Goal: Task Accomplishment & Management: Use online tool/utility

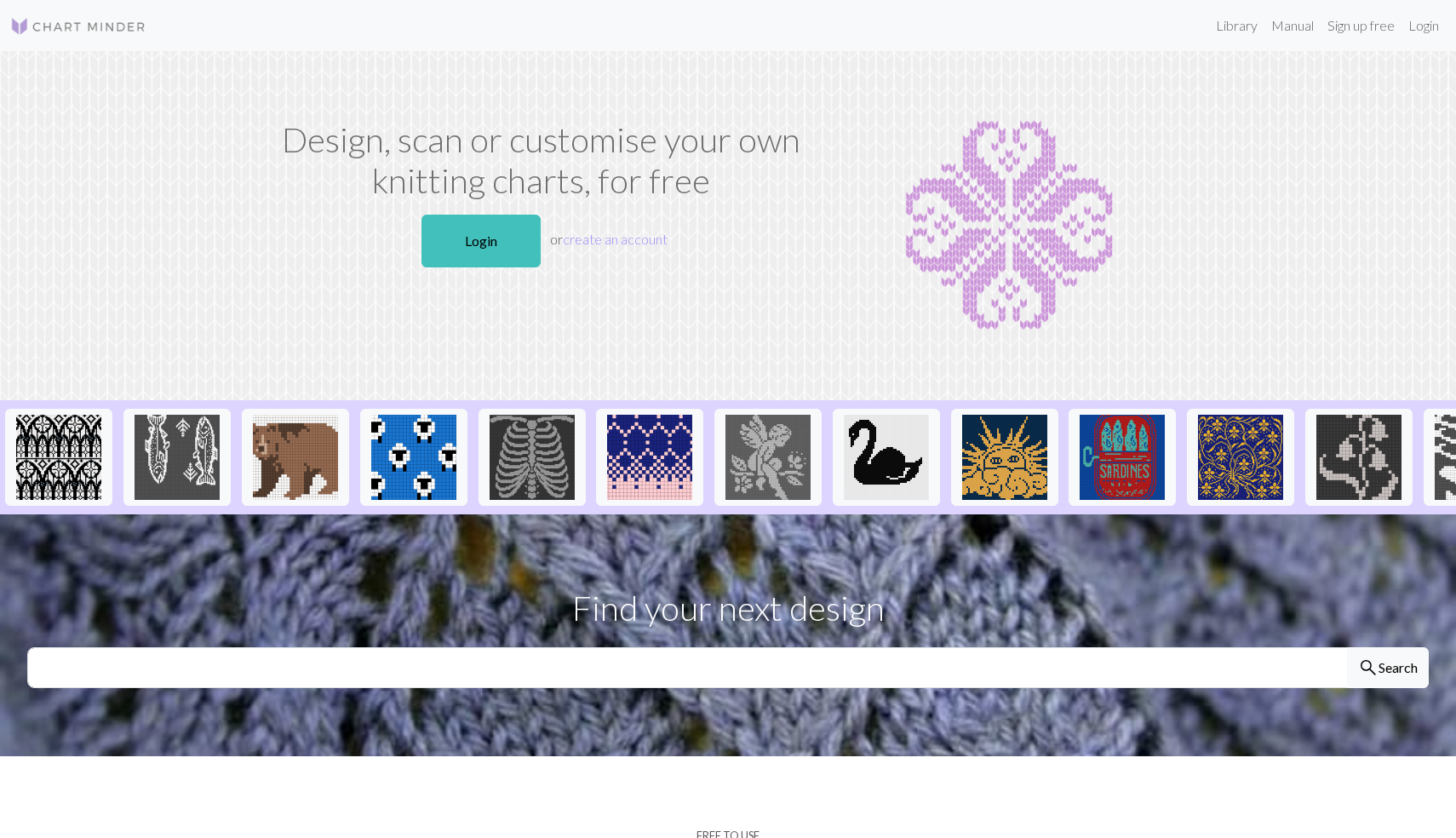
click at [473, 269] on p "Login or create an account" at bounding box center [541, 241] width 542 height 66
click at [484, 253] on link "Login" at bounding box center [481, 241] width 119 height 52
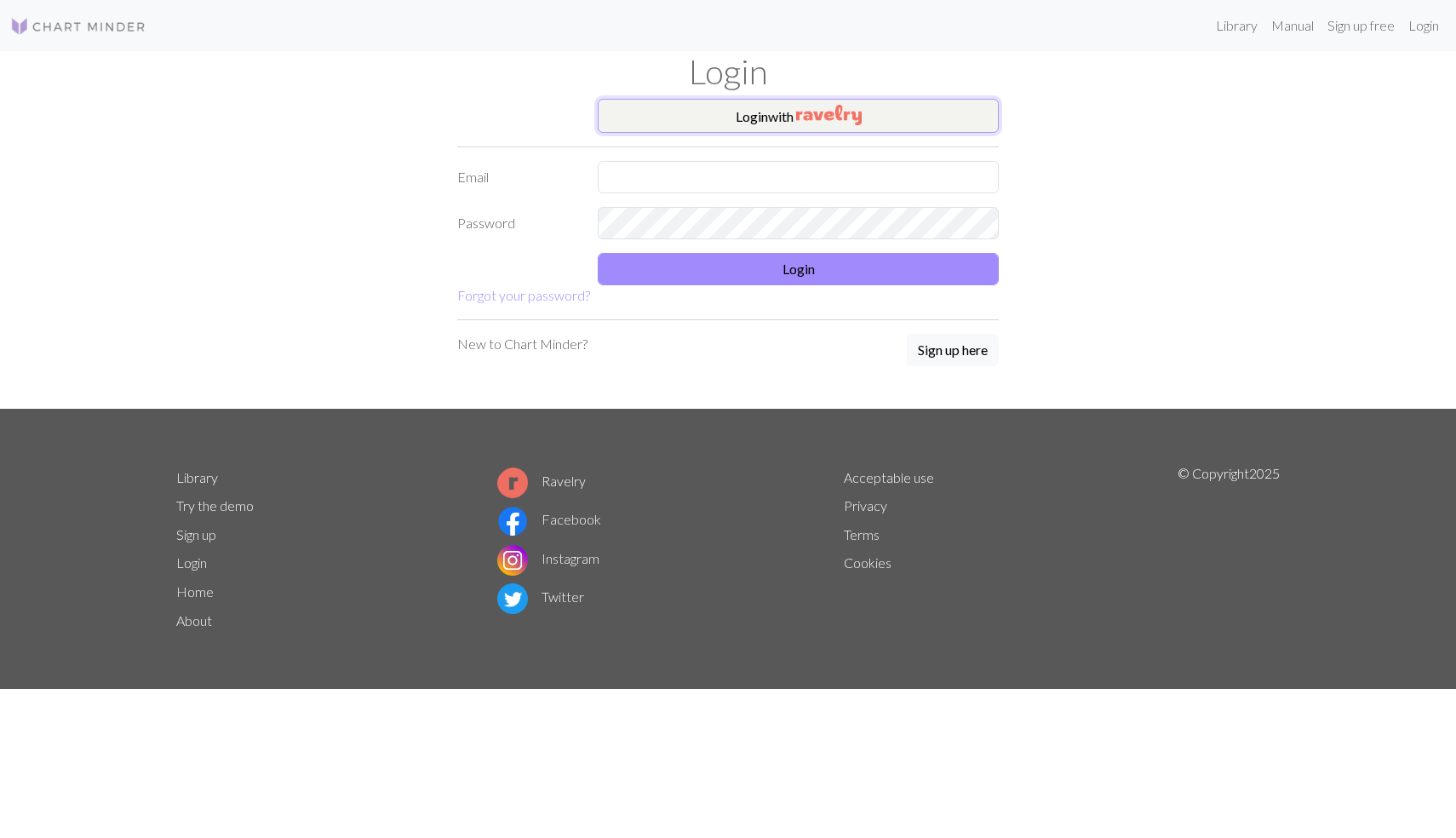
click at [757, 128] on button "Login with" at bounding box center [798, 115] width 401 height 34
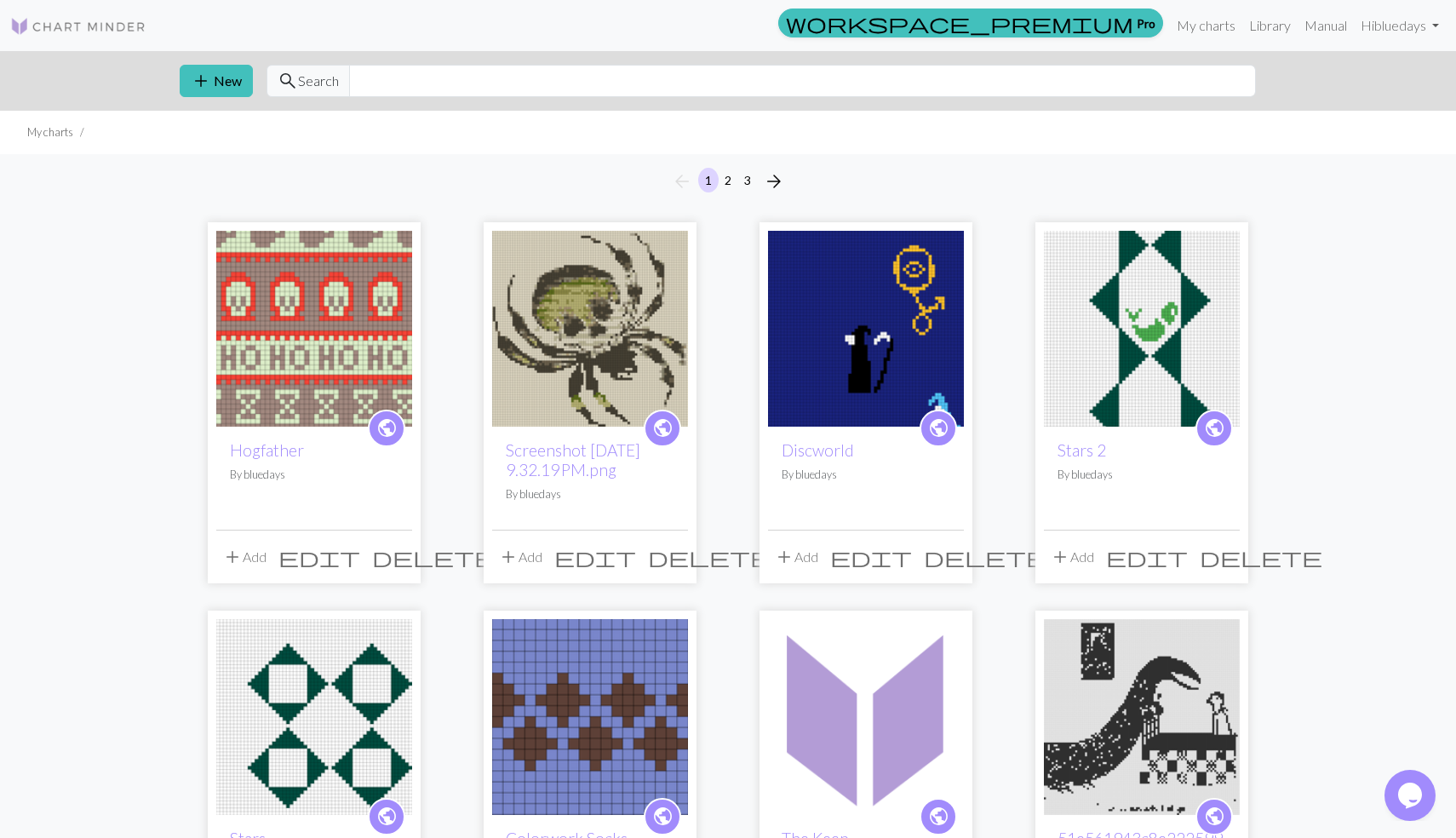
click at [273, 307] on img at bounding box center [314, 329] width 196 height 196
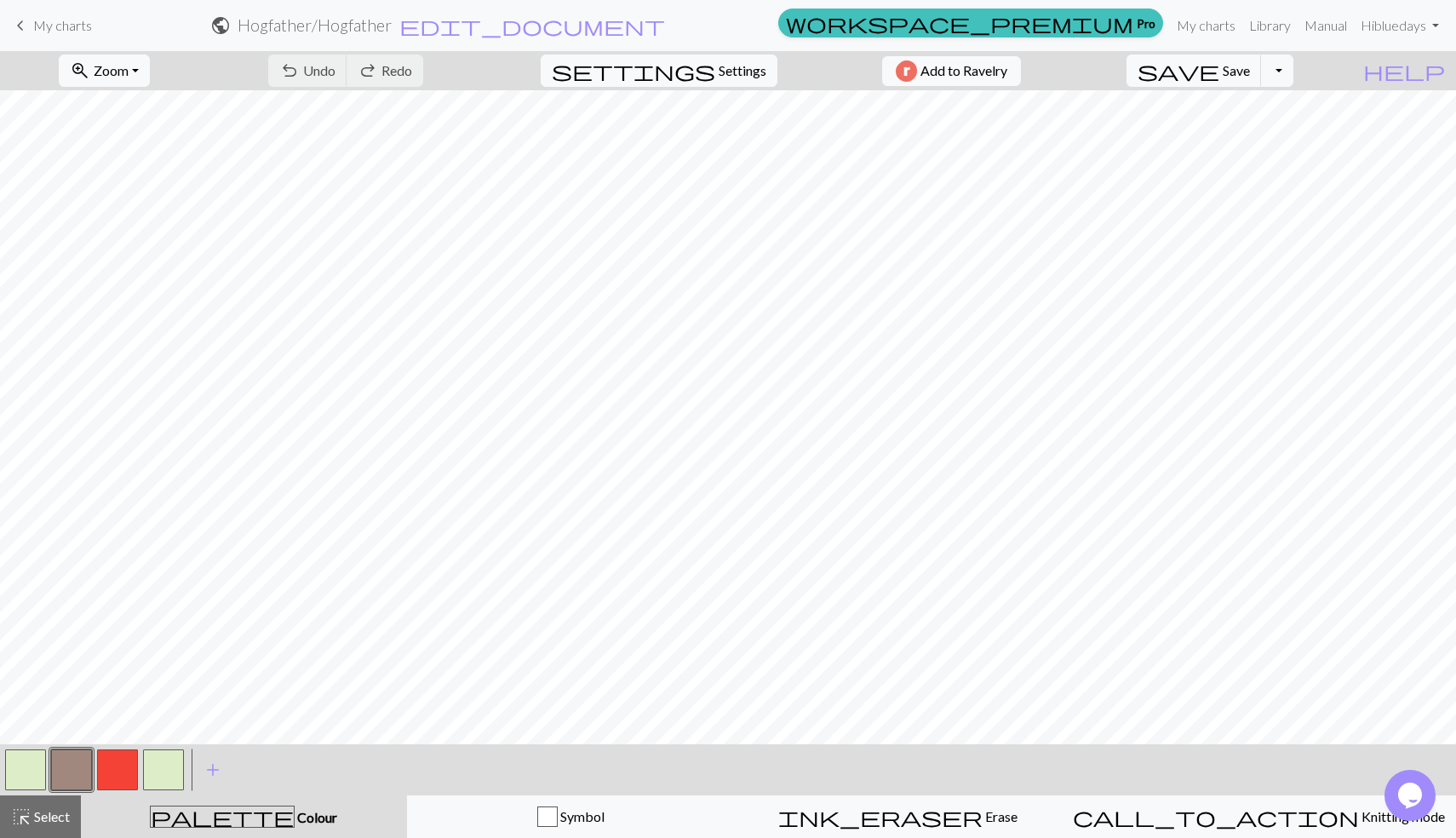
click at [66, 760] on button "button" at bounding box center [71, 769] width 41 height 41
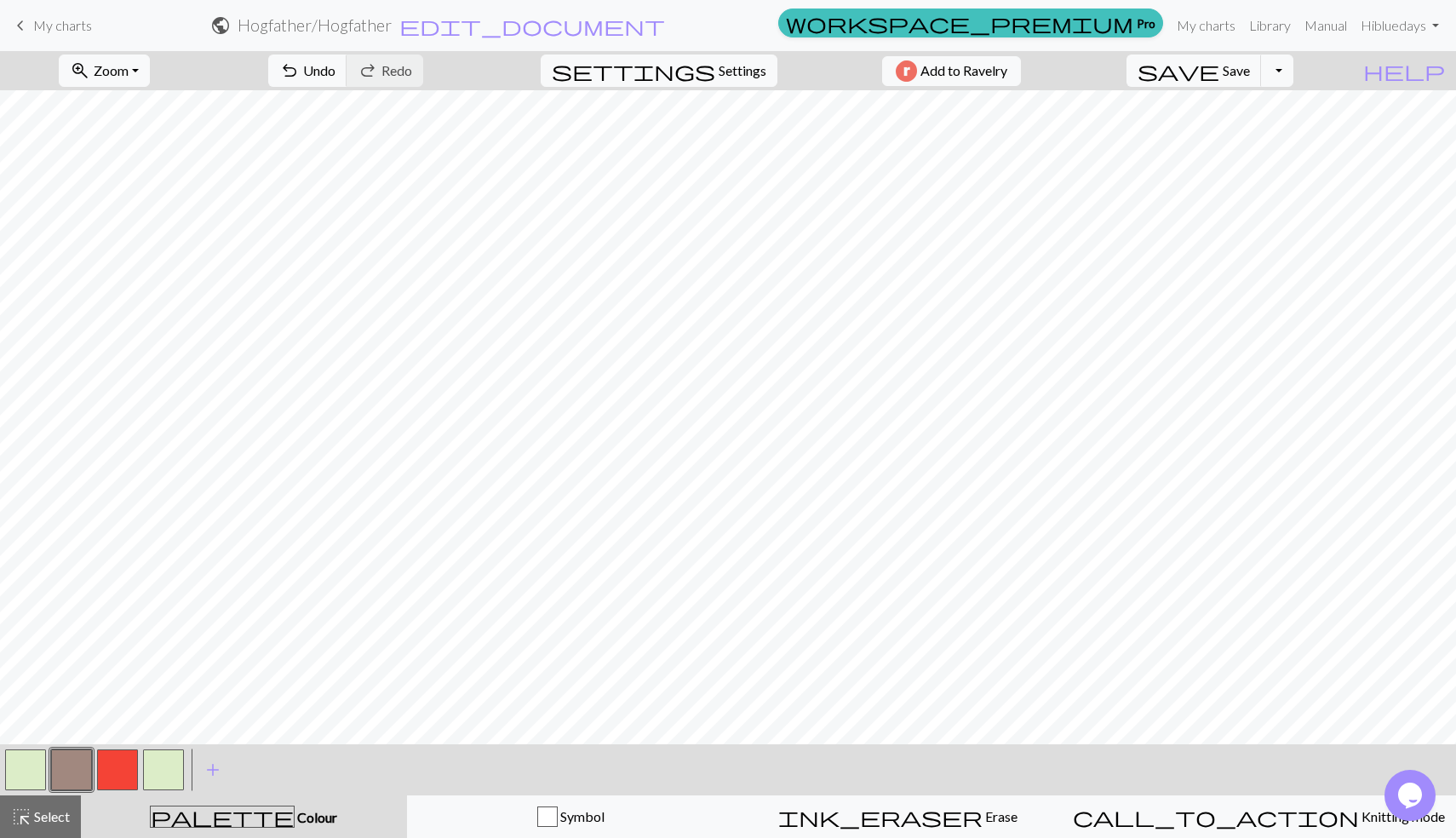
click at [178, 765] on button "button" at bounding box center [164, 769] width 41 height 41
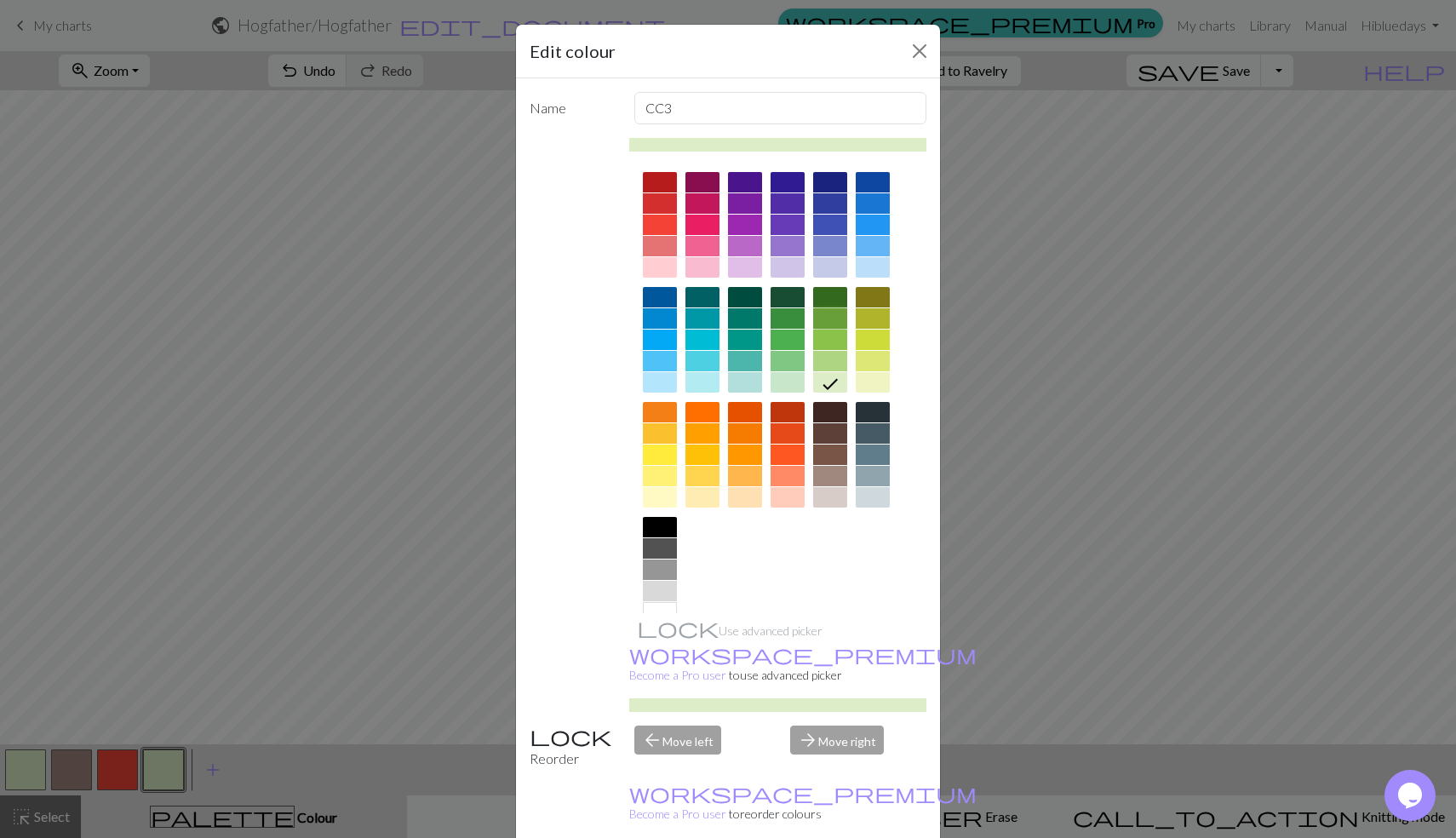
click at [822, 323] on div at bounding box center [830, 318] width 34 height 20
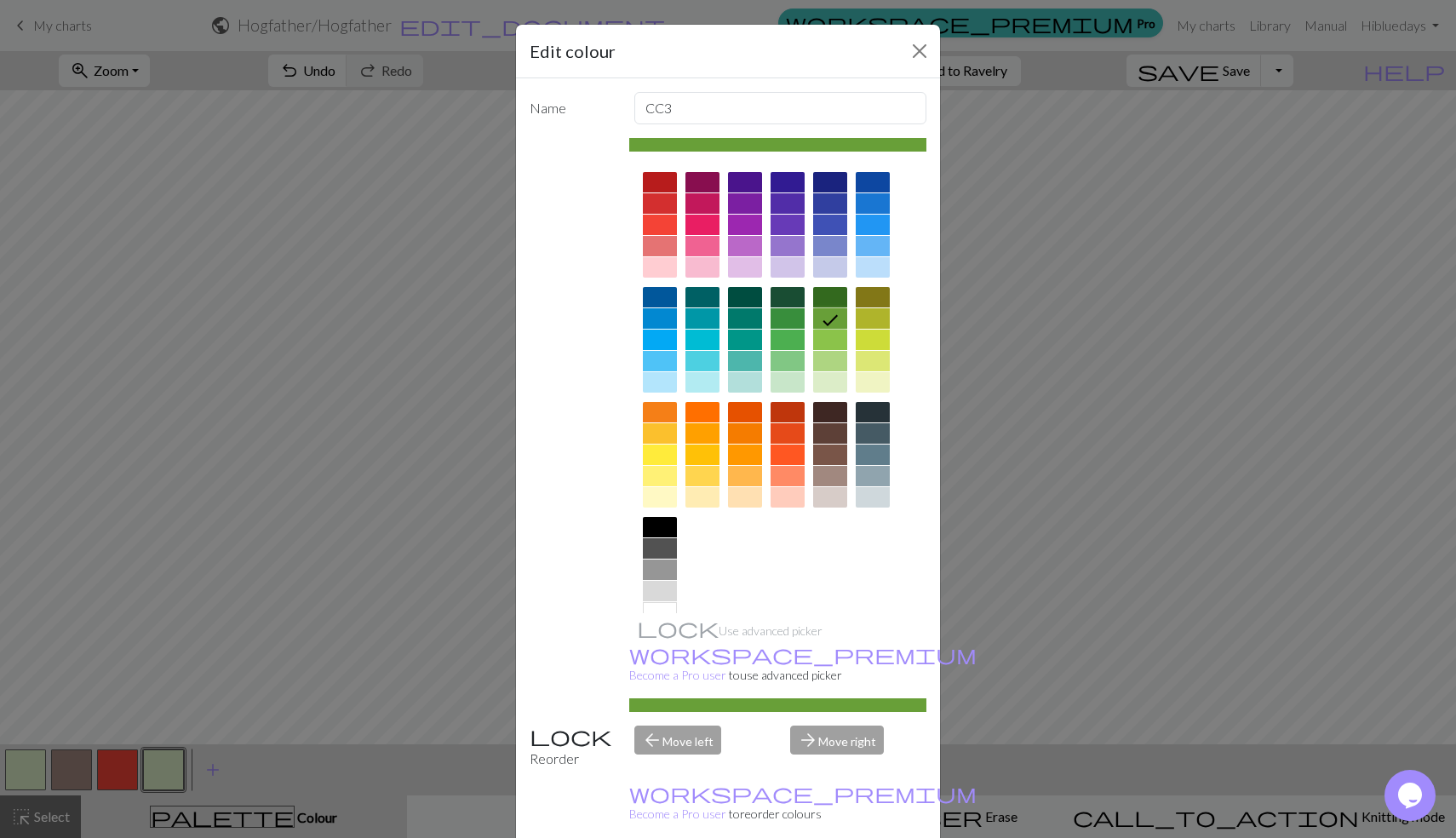
click at [834, 300] on div at bounding box center [830, 297] width 34 height 20
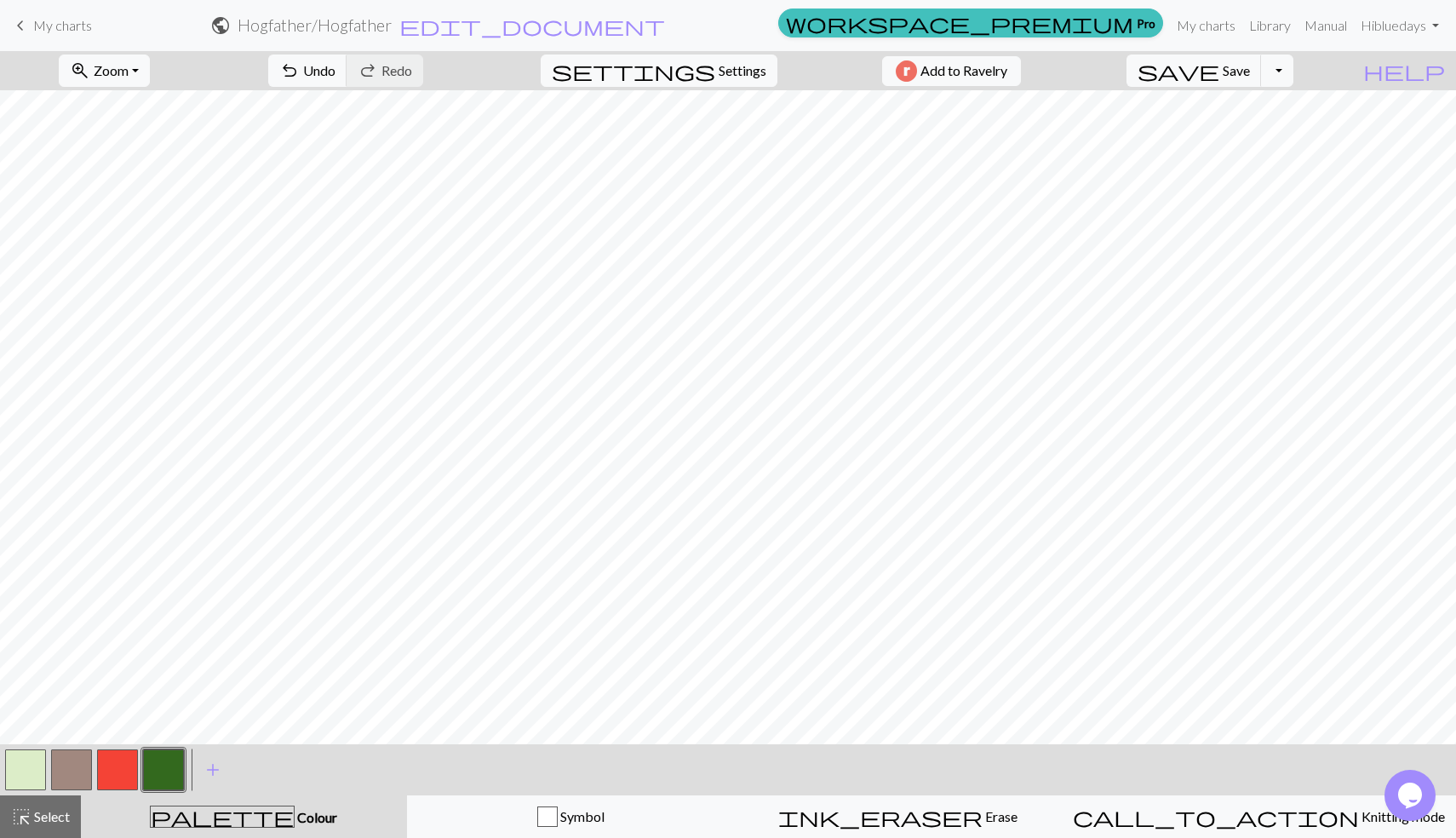
click at [30, 770] on button "button" at bounding box center [25, 769] width 41 height 41
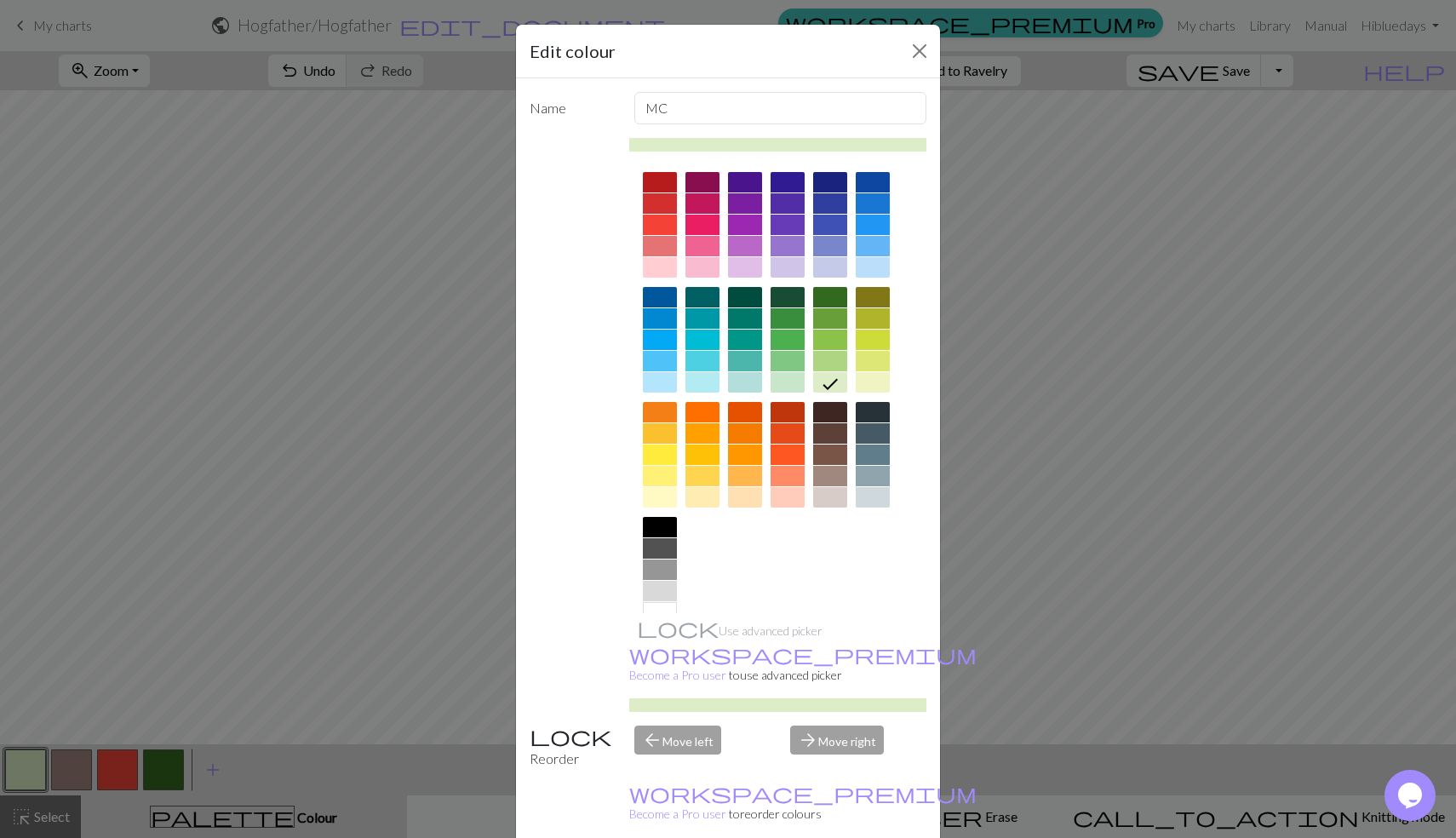
click at [826, 295] on div at bounding box center [830, 297] width 34 height 20
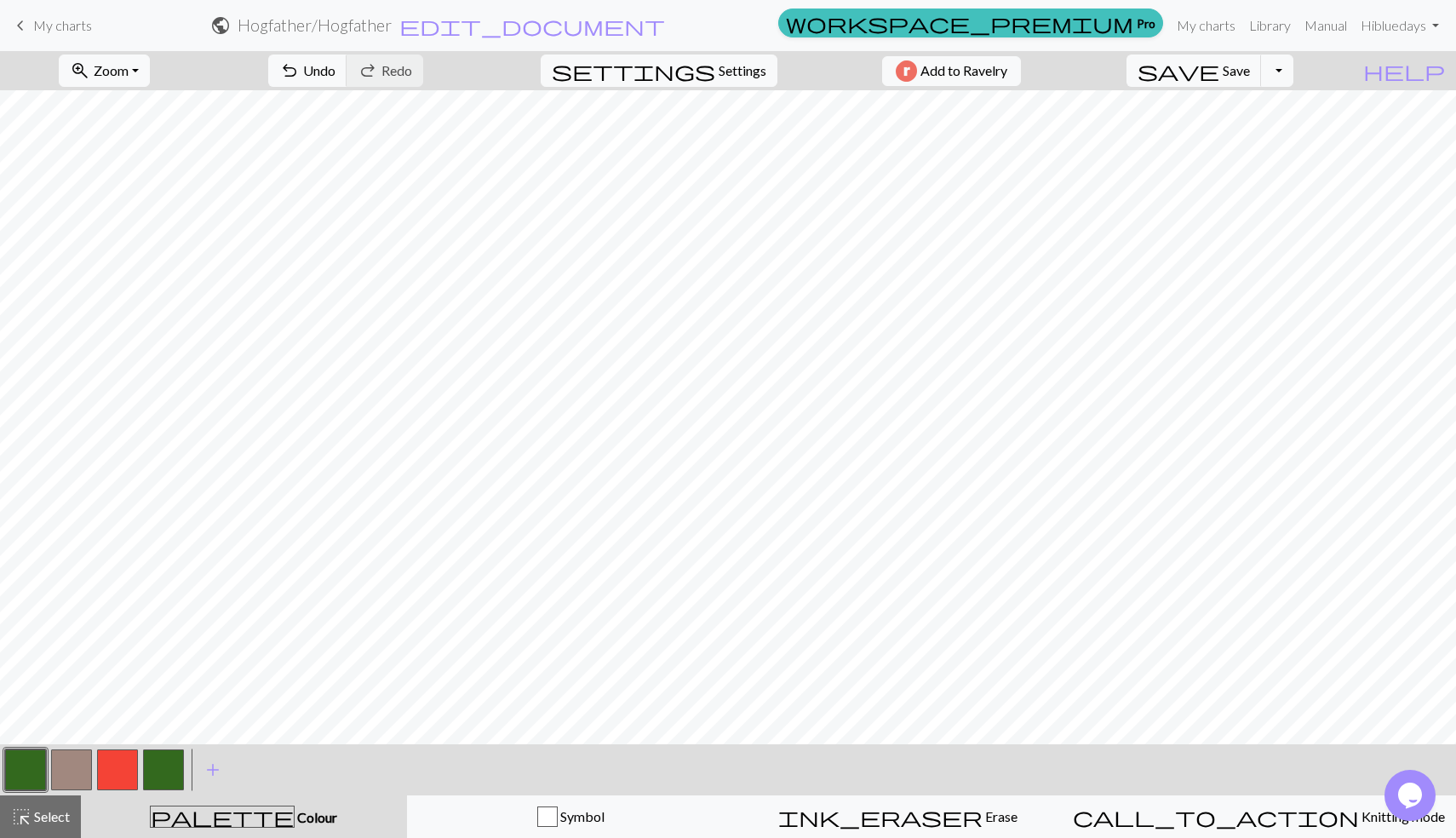
click at [117, 771] on button "button" at bounding box center [117, 769] width 41 height 41
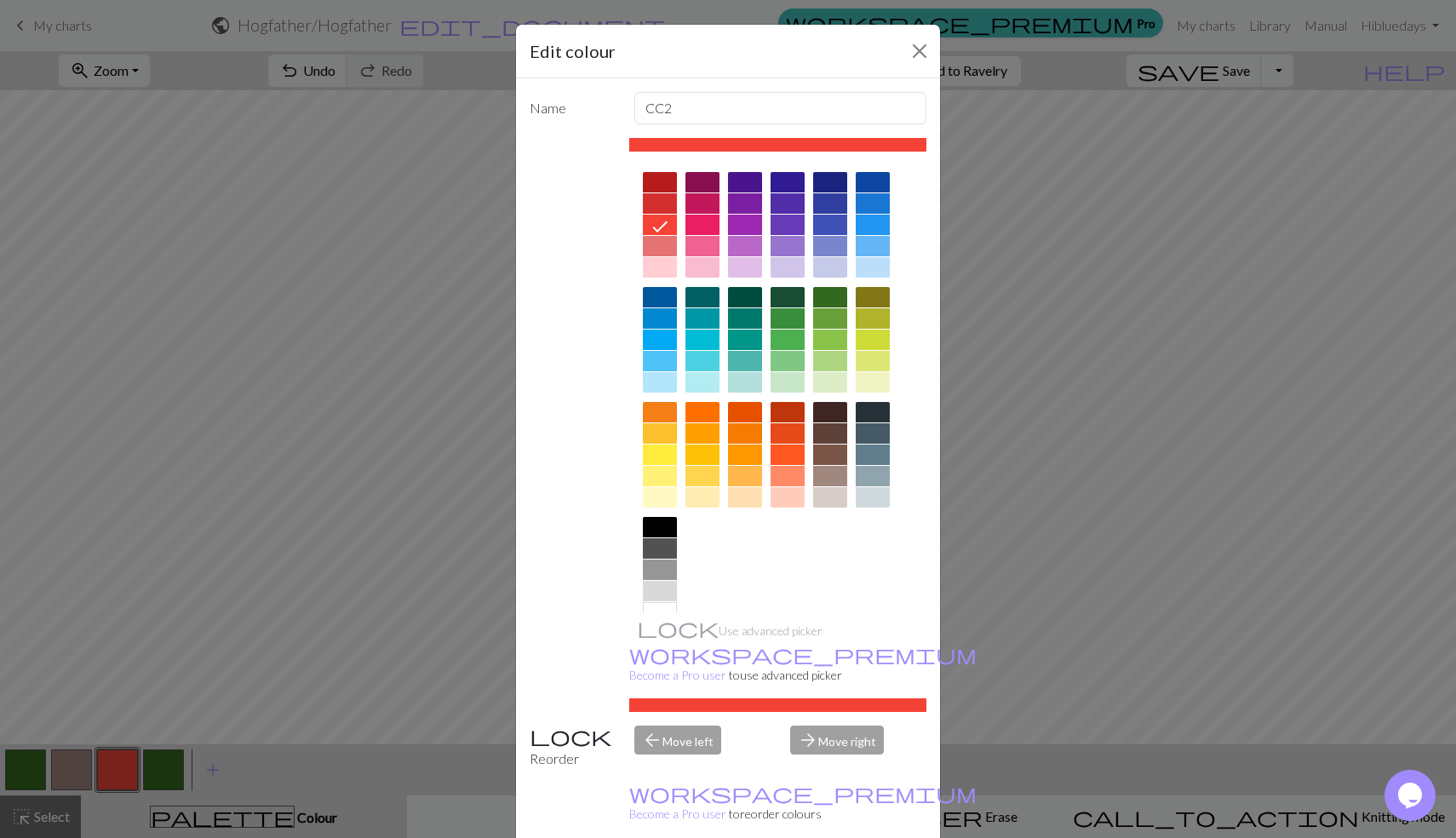
click at [654, 182] on div at bounding box center [660, 182] width 34 height 20
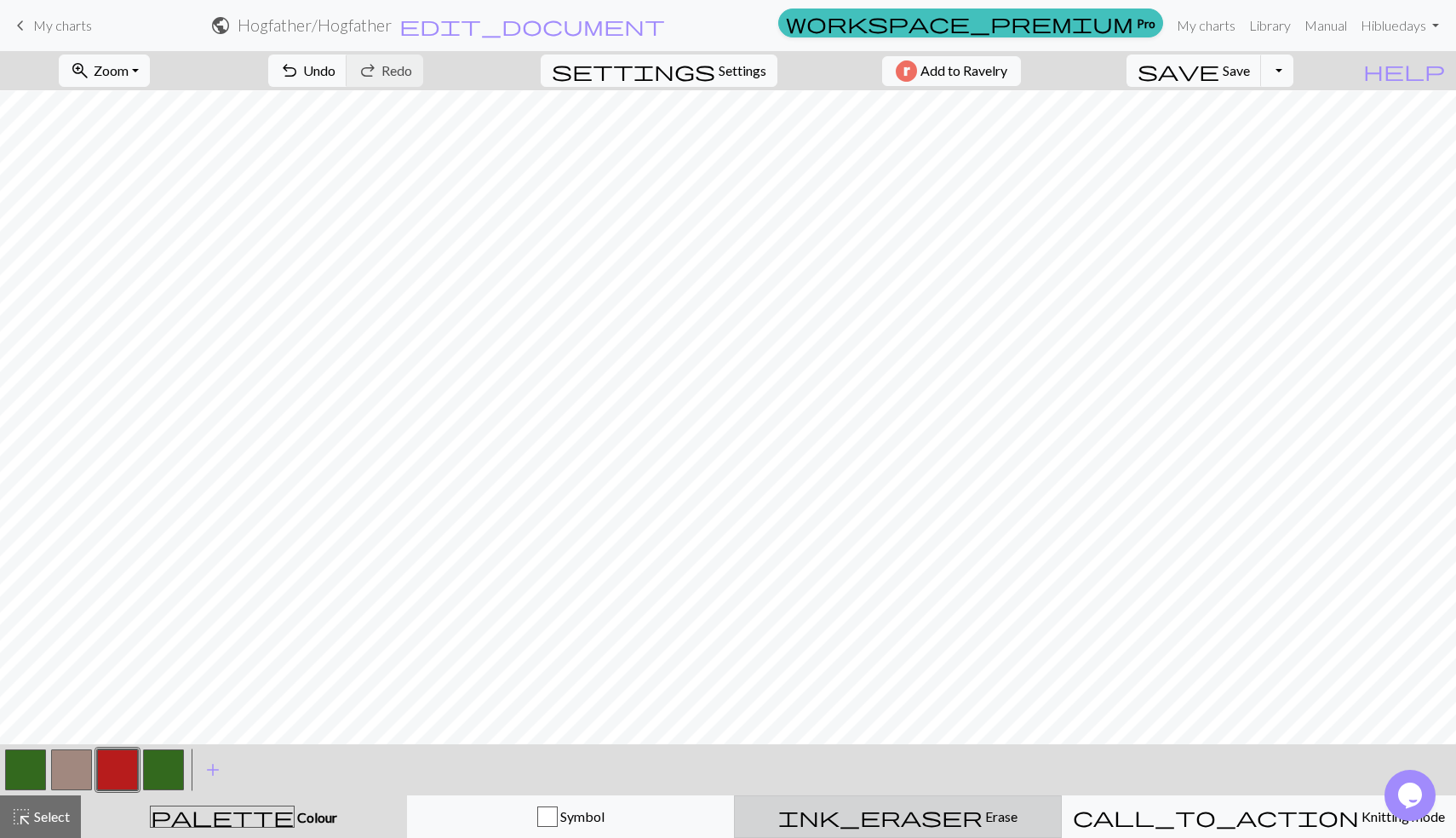
scroll to position [4, 0]
click at [80, 758] on button "button" at bounding box center [71, 769] width 41 height 41
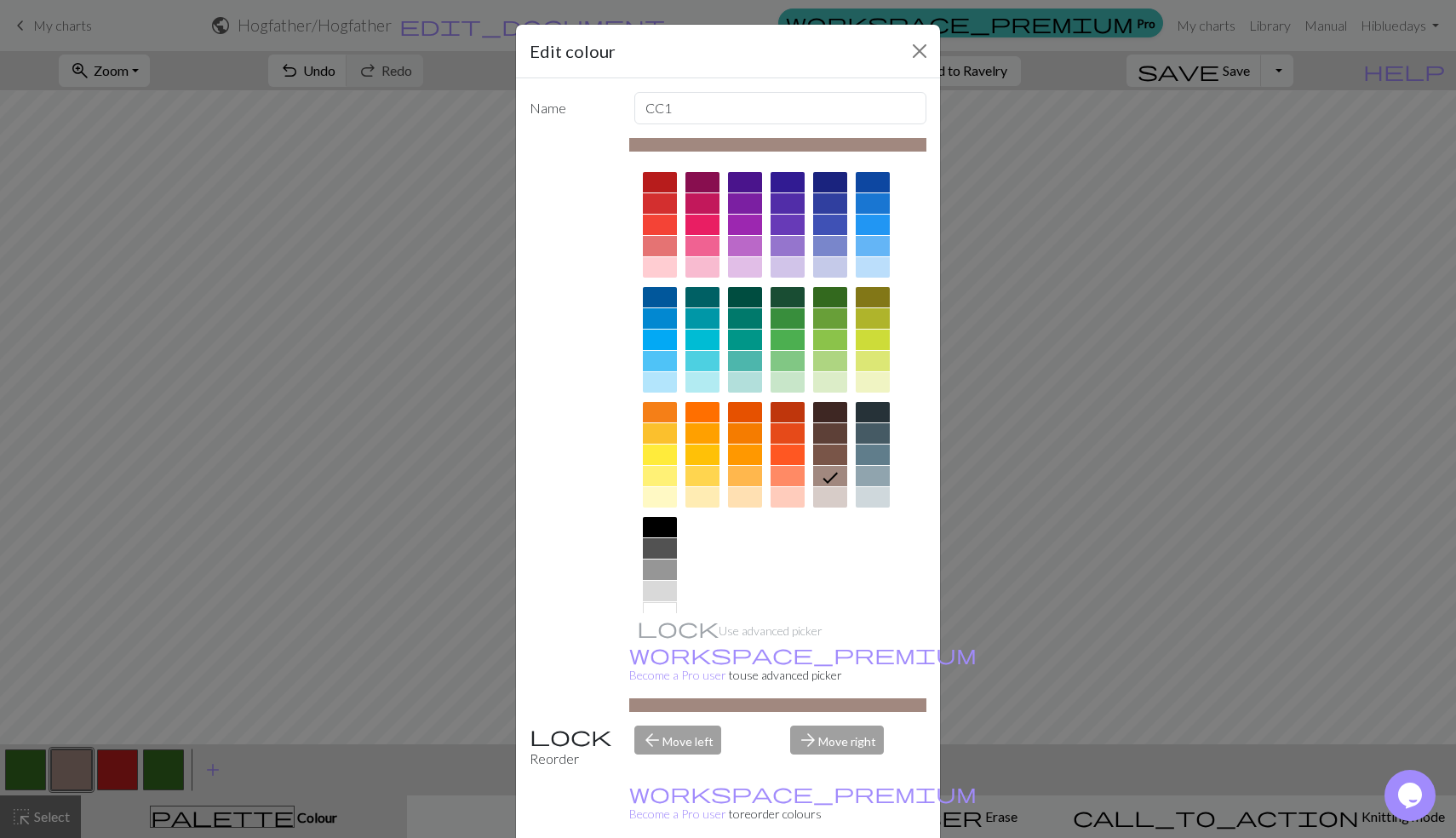
click at [822, 503] on div at bounding box center [830, 497] width 34 height 20
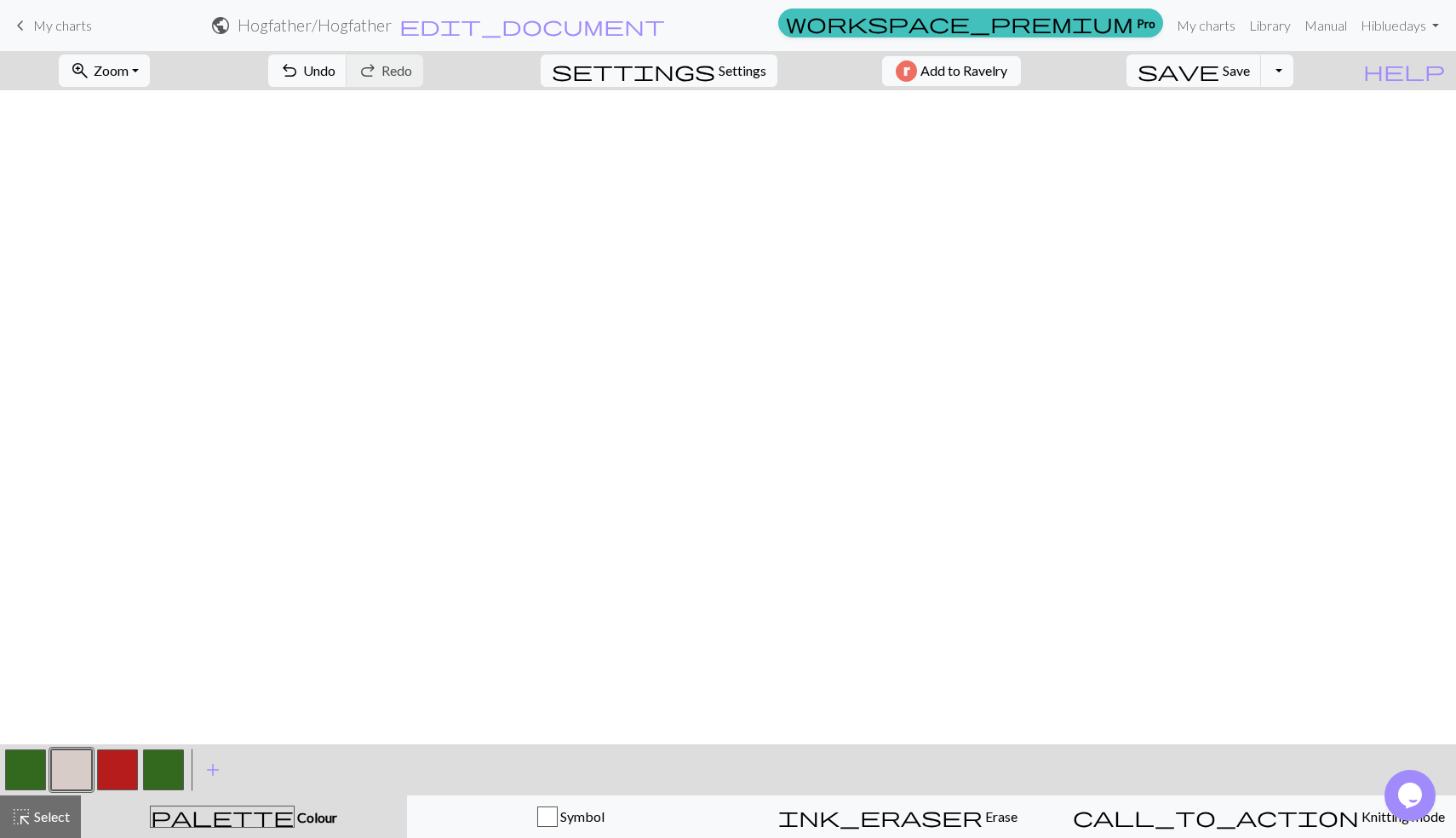
scroll to position [855, 0]
click at [81, 766] on button "button" at bounding box center [71, 769] width 41 height 41
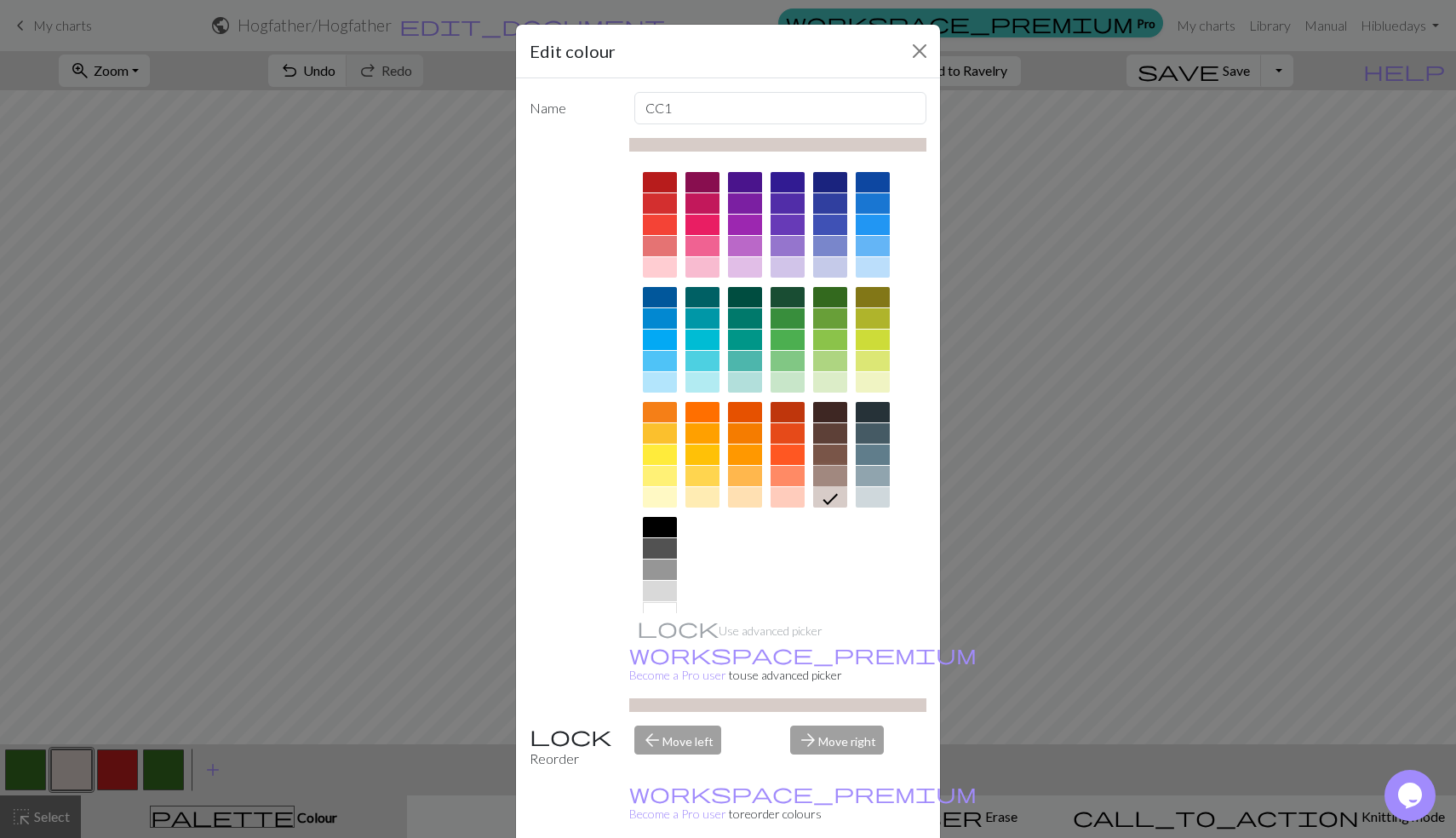
click at [838, 482] on div at bounding box center [830, 475] width 34 height 20
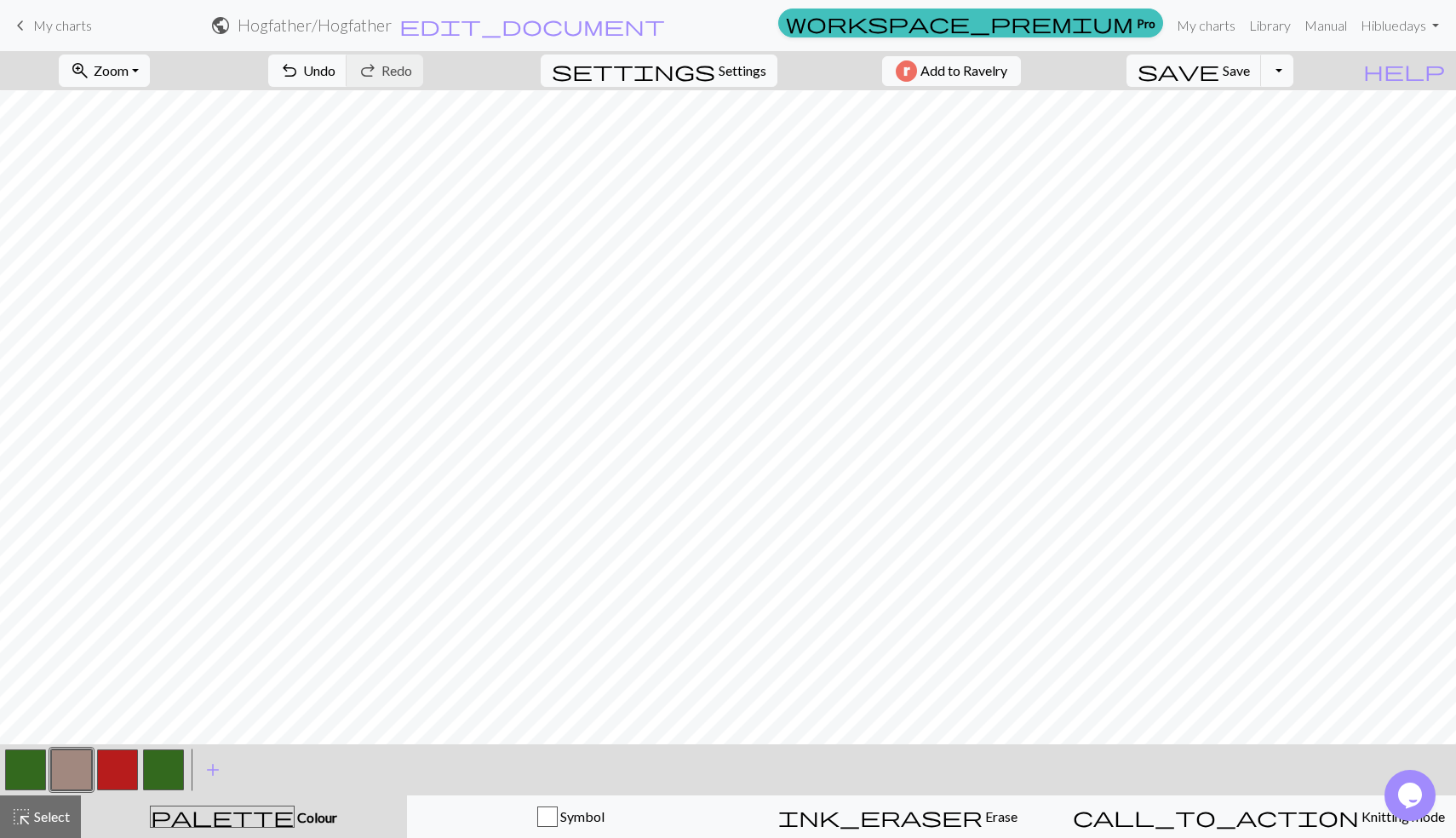
scroll to position [0, 0]
click at [112, 773] on button "button" at bounding box center [117, 769] width 41 height 41
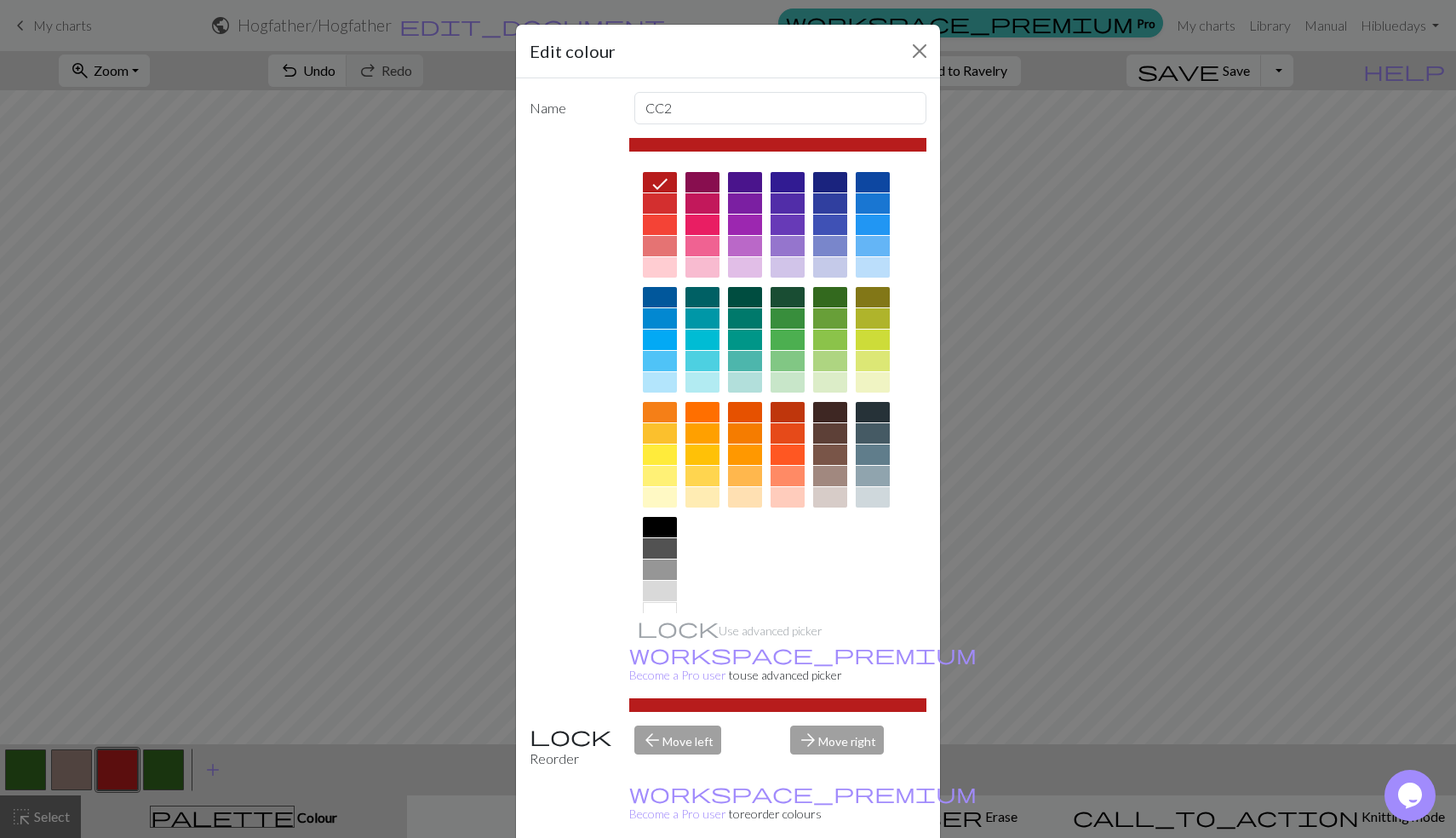
click at [662, 214] on div at bounding box center [660, 224] width 34 height 20
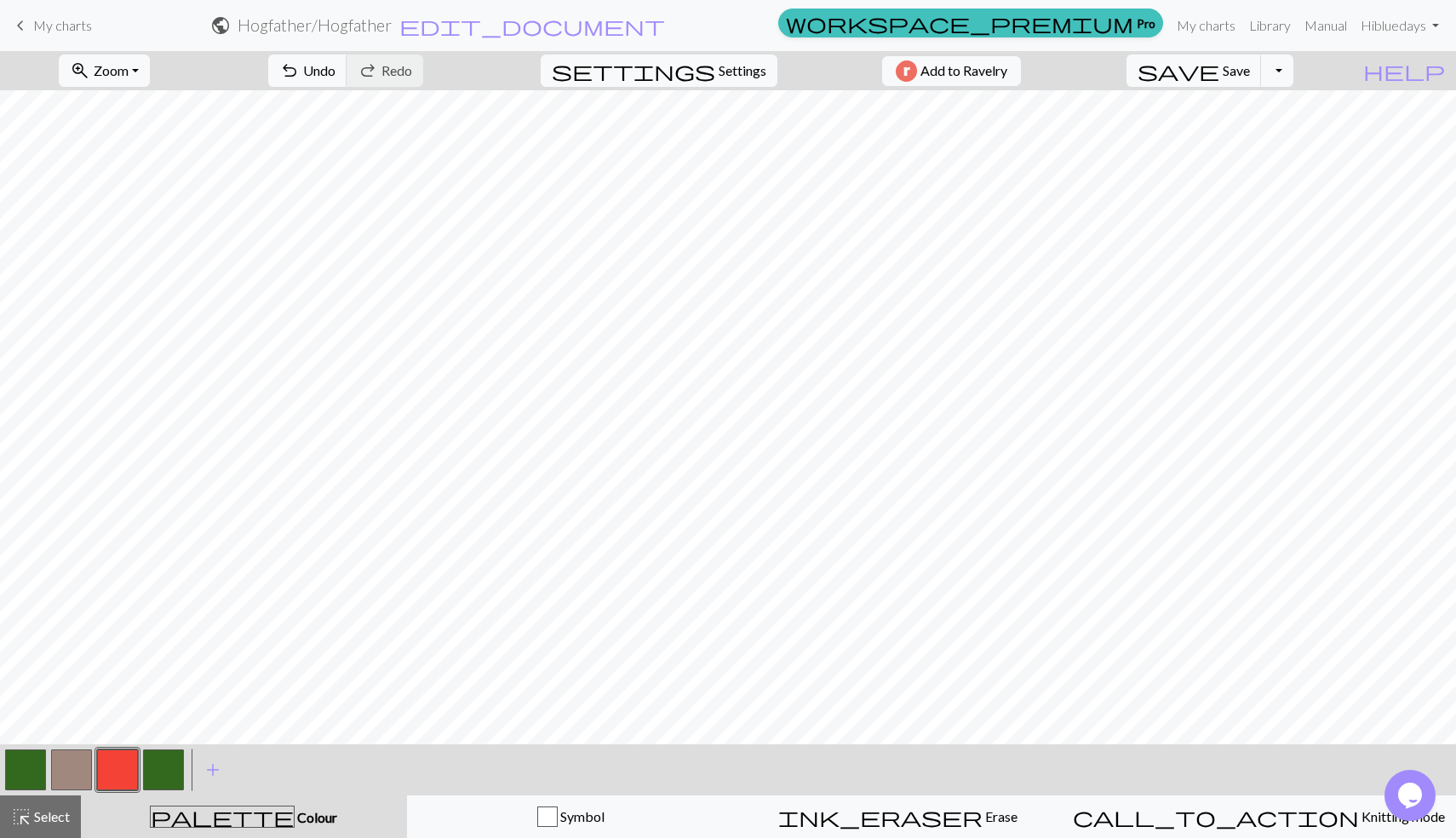
click at [173, 774] on button "button" at bounding box center [164, 769] width 41 height 41
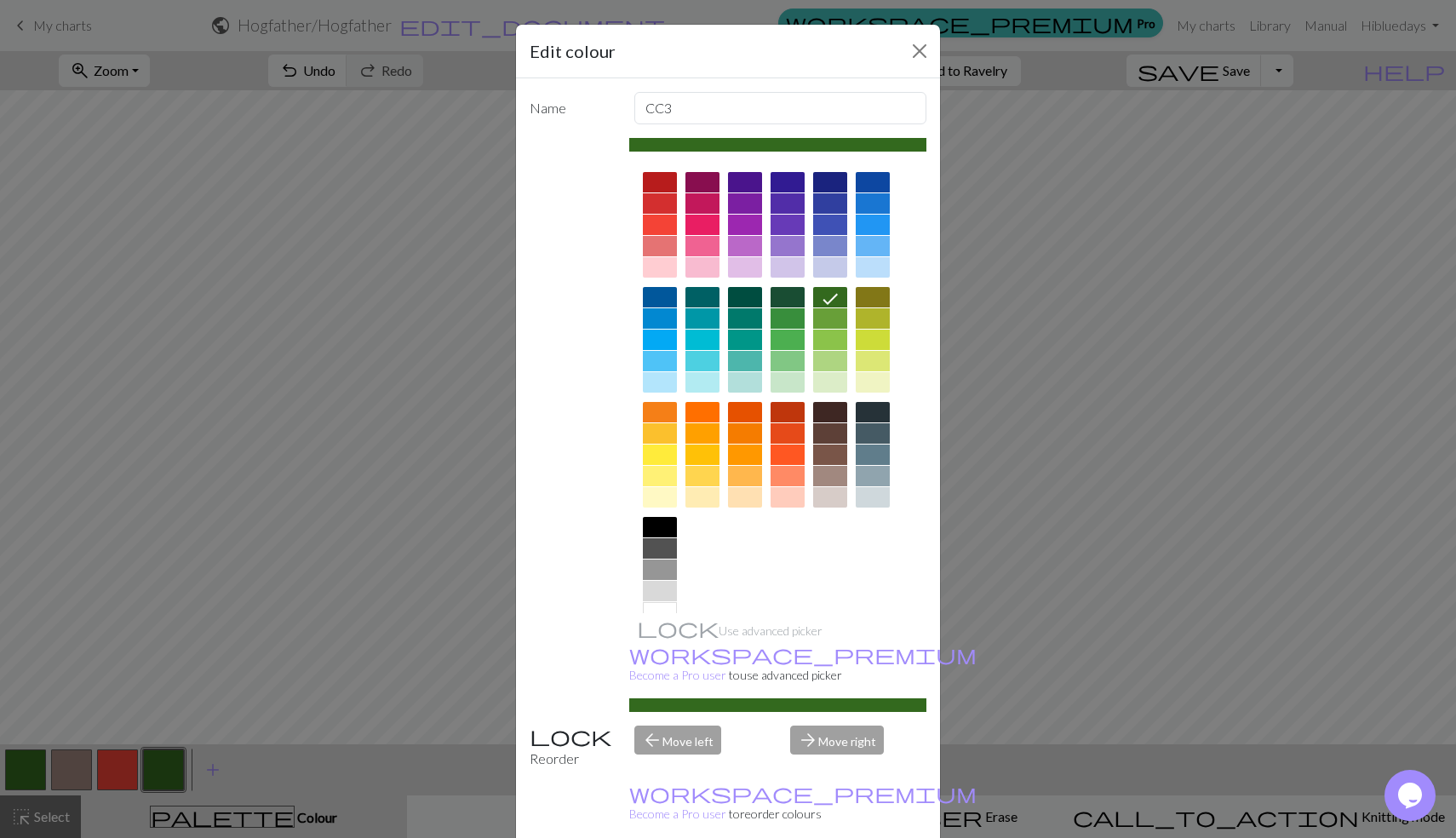
click at [822, 384] on div at bounding box center [830, 381] width 34 height 20
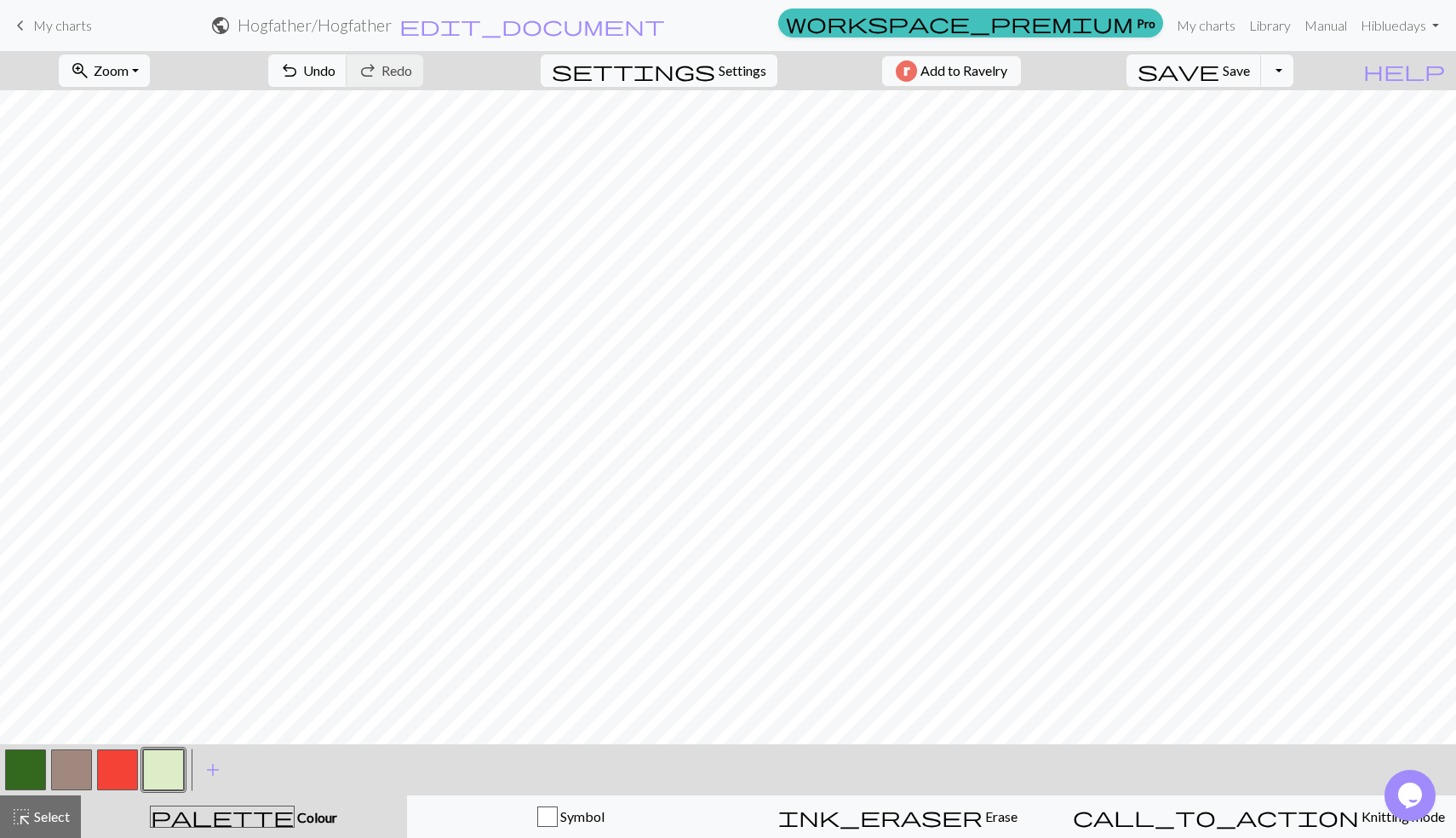
click at [10, 766] on button "button" at bounding box center [25, 769] width 41 height 41
click at [30, 769] on button "button" at bounding box center [25, 769] width 41 height 41
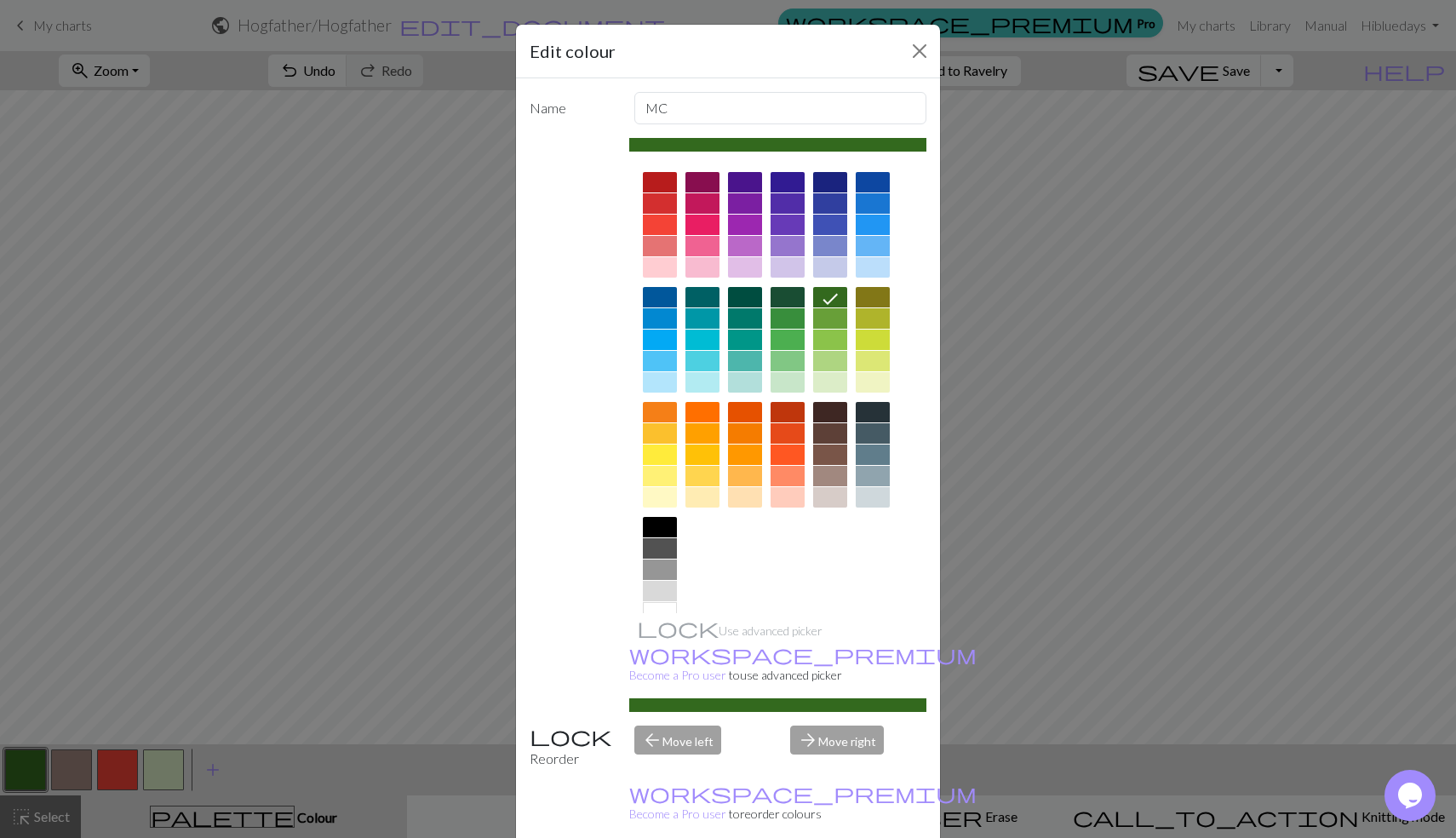
click at [831, 387] on div at bounding box center [830, 381] width 34 height 20
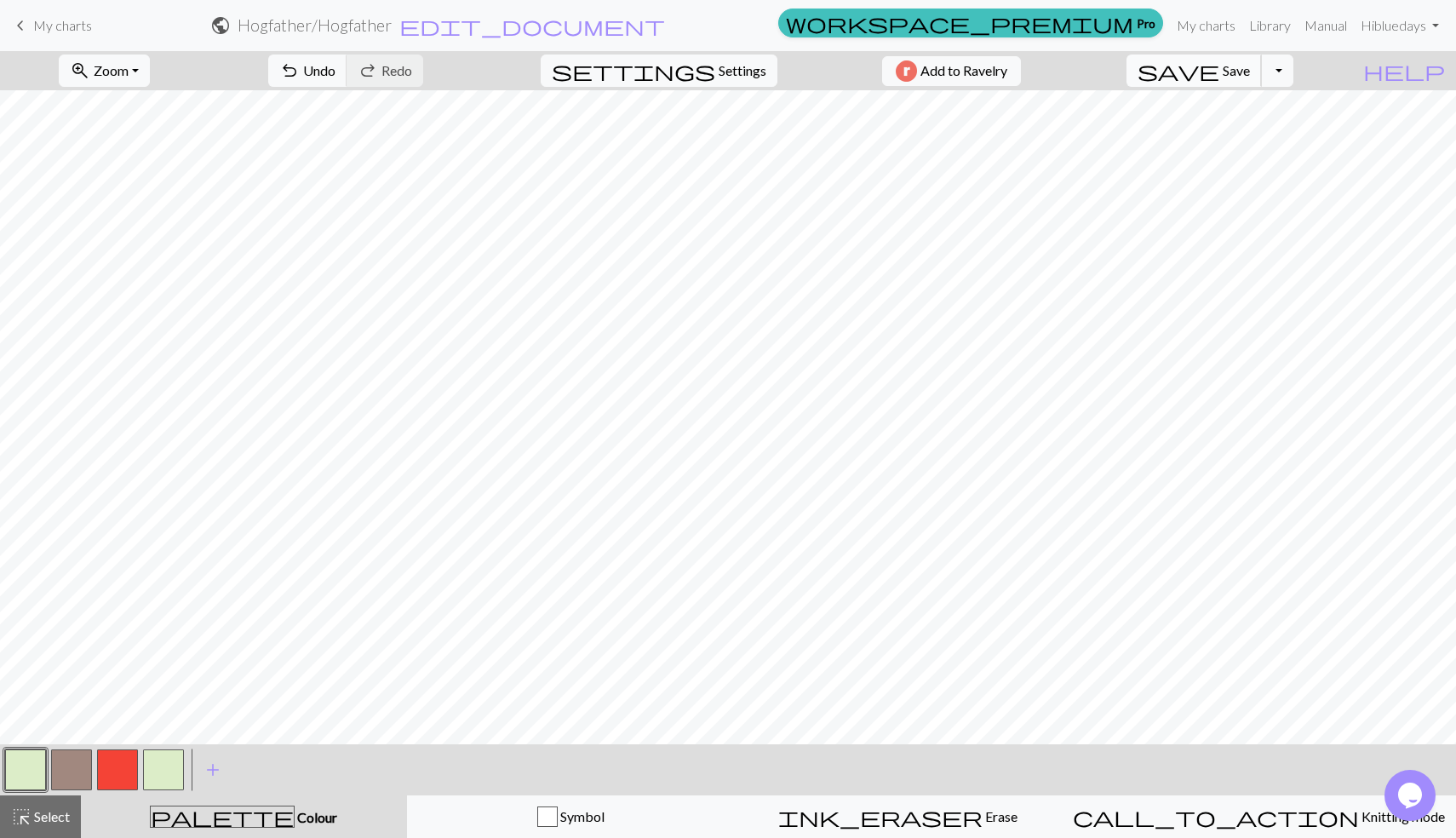
click at [1220, 77] on span "save" at bounding box center [1178, 70] width 81 height 24
